Goal: Task Accomplishment & Management: Complete application form

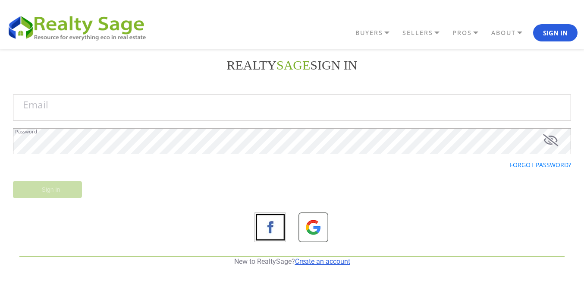
click at [332, 262] on link "Create an account" at bounding box center [322, 261] width 55 height 8
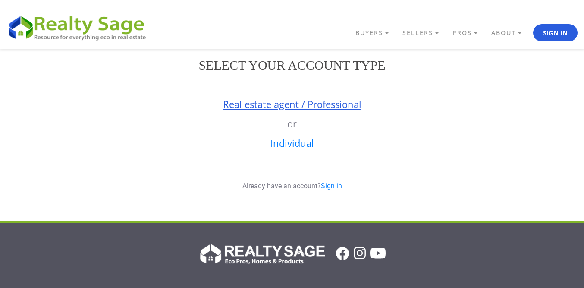
click at [297, 108] on link "Real estate agent / Professional" at bounding box center [292, 104] width 138 height 13
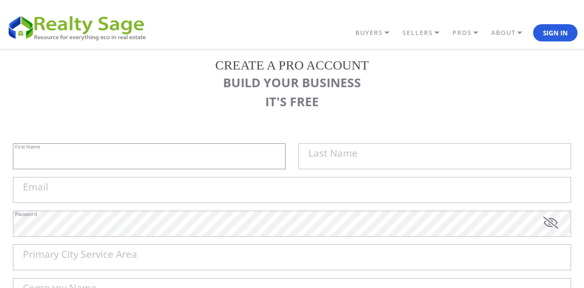
click at [142, 155] on input "First Name" at bounding box center [149, 156] width 273 height 26
paste input "Sell My House Fast [US_STATE] | As Is Cash Home Buyers [GEOGRAPHIC_DATA]"
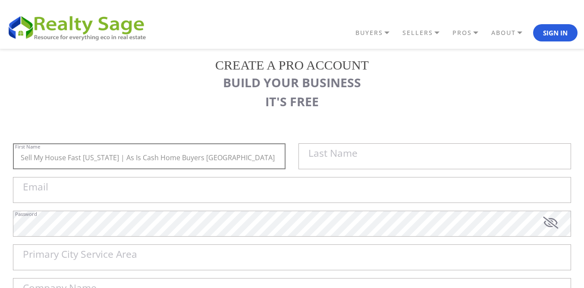
drag, startPoint x: 135, startPoint y: 159, endPoint x: 364, endPoint y: 151, distance: 229.2
click at [355, 164] on div "Sell My House Fast [US_STATE] | As Is Cash Home Buyers Concord First Name Last …" at bounding box center [291, 160] width 571 height 34
type input "Sell My House Fast [US_STATE] |"
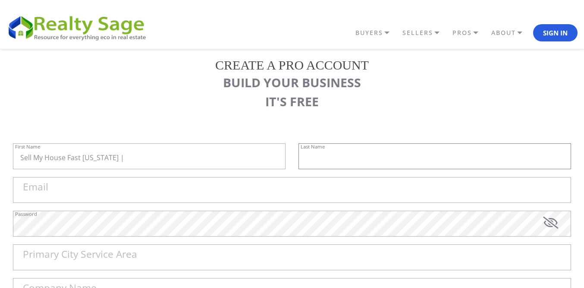
paste input "As Is Cash Home Buyers Concord"
type input "As Is Cash Home Buyers Concord"
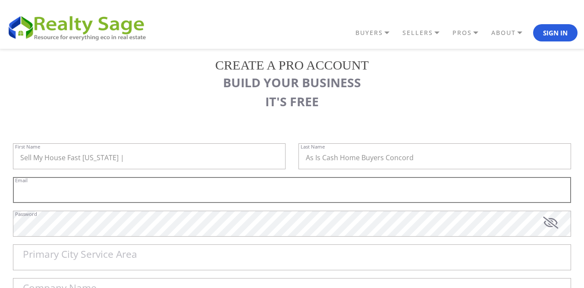
paste input "[EMAIL_ADDRESS][DOMAIN_NAME]"
type input "[EMAIL_ADDRESS][DOMAIN_NAME]"
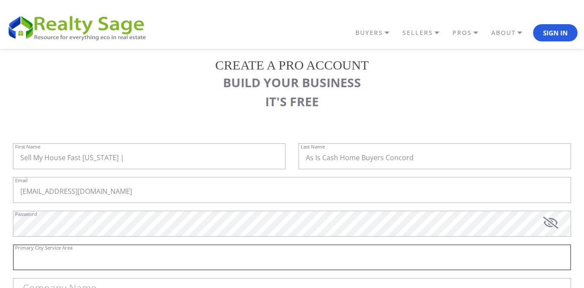
paste input "[GEOGRAPHIC_DATA]"
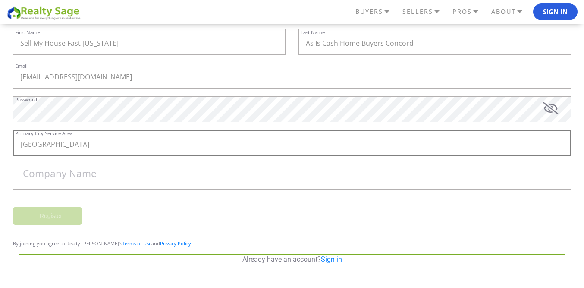
scroll to position [129, 0]
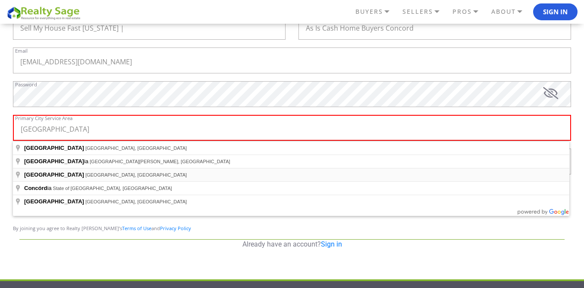
type input "[GEOGRAPHIC_DATA], [GEOGRAPHIC_DATA], [GEOGRAPHIC_DATA]"
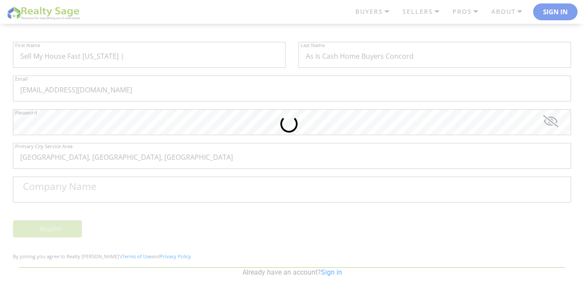
scroll to position [86, 0]
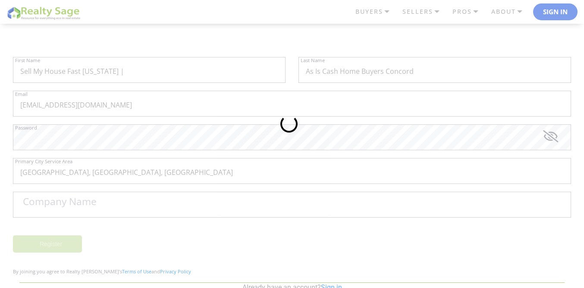
click at [155, 69] on div at bounding box center [292, 144] width 584 height 288
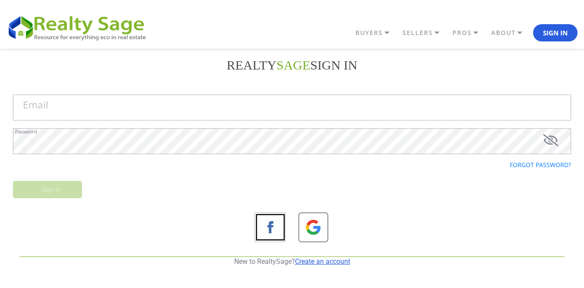
click at [323, 259] on link "Create an account" at bounding box center [322, 261] width 55 height 8
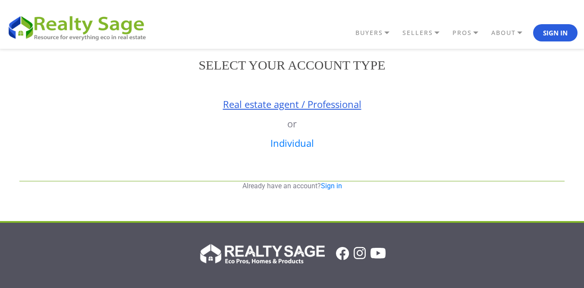
click at [298, 107] on link "Real estate agent / Professional" at bounding box center [292, 104] width 138 height 13
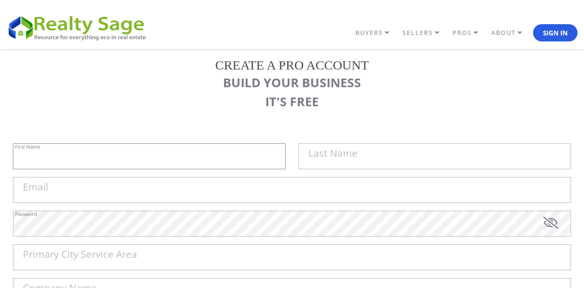
click at [110, 156] on input "First Name" at bounding box center [149, 156] width 273 height 26
paste input "Sell My House Fast North Carolina | As Is Cash Home Buyers Concord"
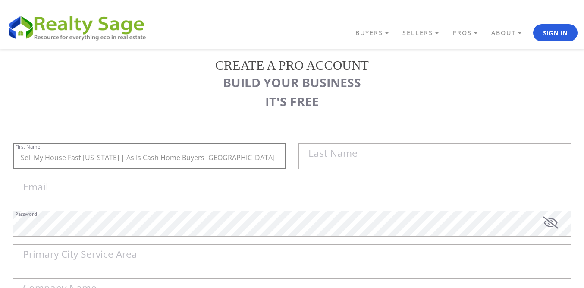
drag, startPoint x: 139, startPoint y: 156, endPoint x: 202, endPoint y: 156, distance: 63.0
click at [140, 156] on input "Sell My House Fast [US_STATE] | As Is Cash Home Buyers [GEOGRAPHIC_DATA]" at bounding box center [149, 156] width 273 height 26
click at [283, 155] on input "Sell My House Fast [US_STATE] | As Is Cash Home Buyers [GEOGRAPHIC_DATA]" at bounding box center [149, 156] width 273 height 26
type input "Sell My House Fast [US_STATE] |"
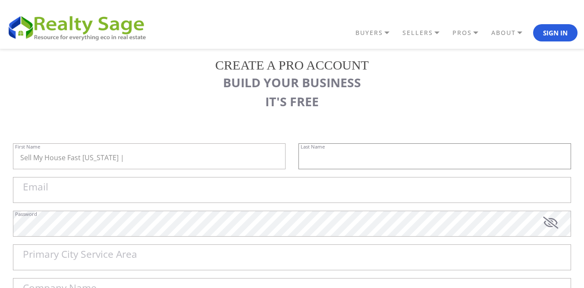
paste input "As Is Cash Home Buyers Concord"
type input "As Is Cash Home Buyers Concord"
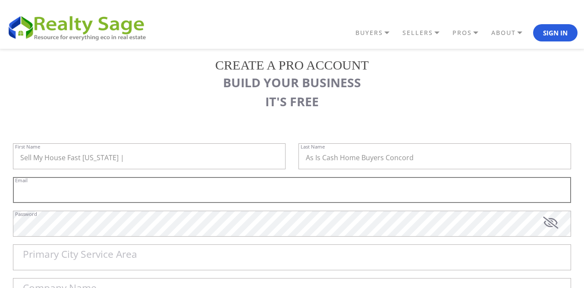
paste input "[EMAIL_ADDRESS][DOMAIN_NAME]"
type input "[EMAIL_ADDRESS][DOMAIN_NAME]"
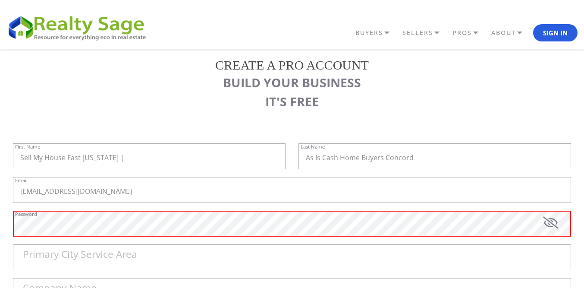
click at [71, 250] on label "Primary City Service Area" at bounding box center [80, 254] width 114 height 10
click at [71, 250] on input "Primary City Service Area" at bounding box center [292, 257] width 558 height 26
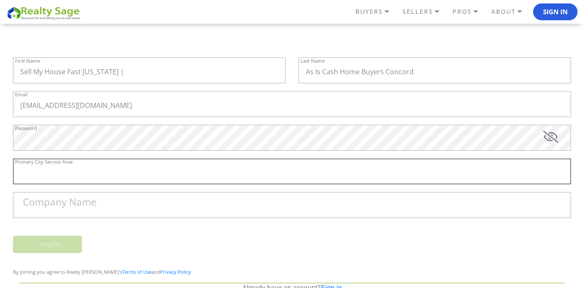
scroll to position [86, 0]
paste input "[GEOGRAPHIC_DATA]"
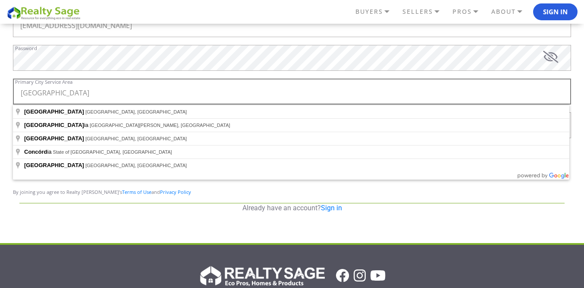
scroll to position [173, 0]
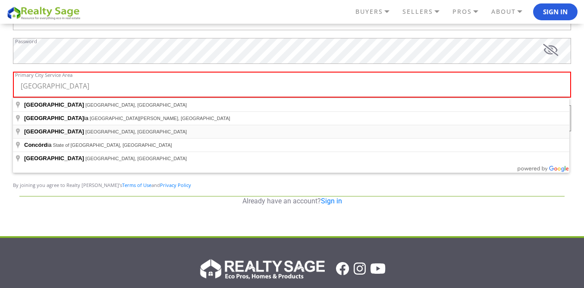
type input "[GEOGRAPHIC_DATA], [GEOGRAPHIC_DATA], [GEOGRAPHIC_DATA]"
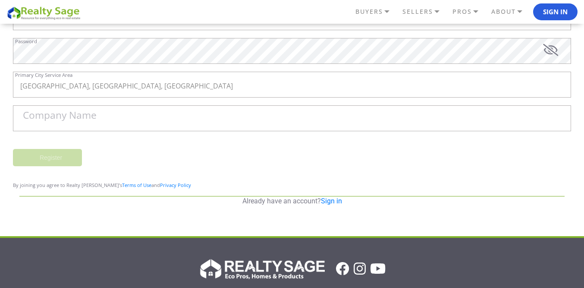
click at [0, 0] on div at bounding box center [0, 0] width 0 height 0
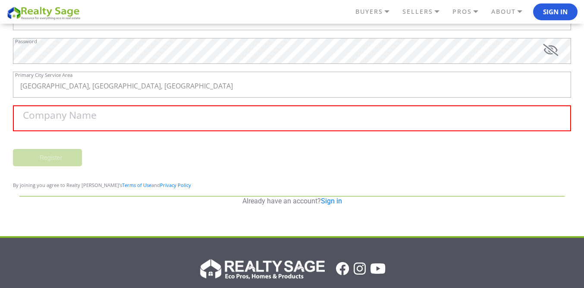
click at [90, 116] on label "Company Name" at bounding box center [60, 115] width 74 height 10
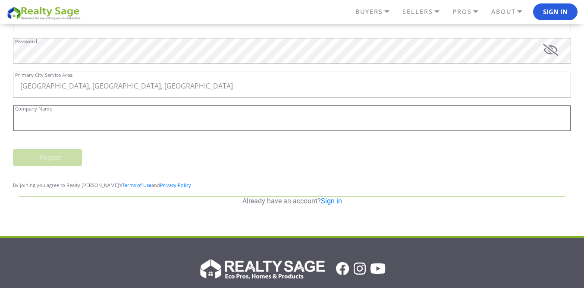
click at [90, 116] on input "Company Name" at bounding box center [292, 118] width 558 height 26
paste input "Sell My House Fast [US_STATE] | As Is Cash Home Buyers [GEOGRAPHIC_DATA]"
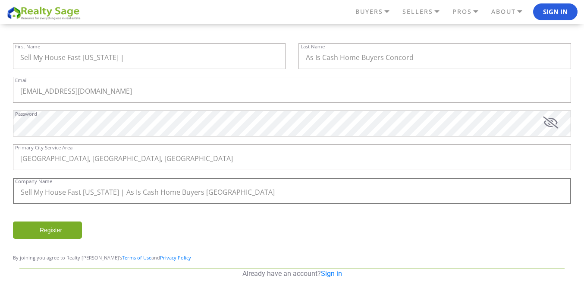
scroll to position [111, 0]
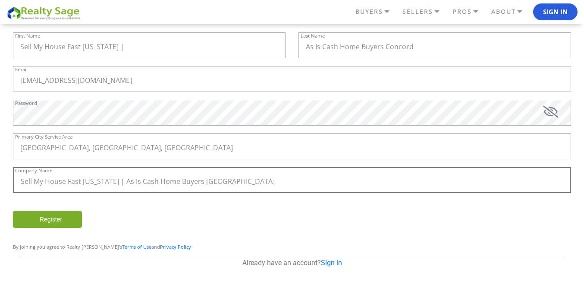
type input "Sell My House Fast [US_STATE] | As Is Cash Home Buyers [GEOGRAPHIC_DATA]"
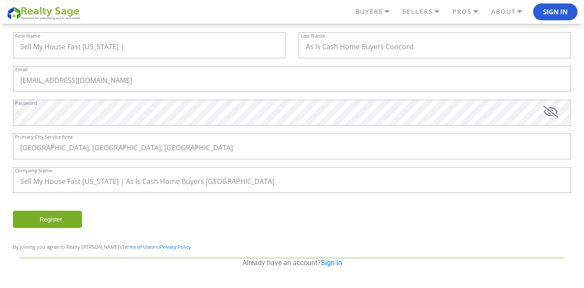
click at [535, 214] on div "Register" at bounding box center [291, 223] width 571 height 25
click at [56, 218] on input "Register" at bounding box center [47, 219] width 69 height 17
